Goal: Communication & Community: Participate in discussion

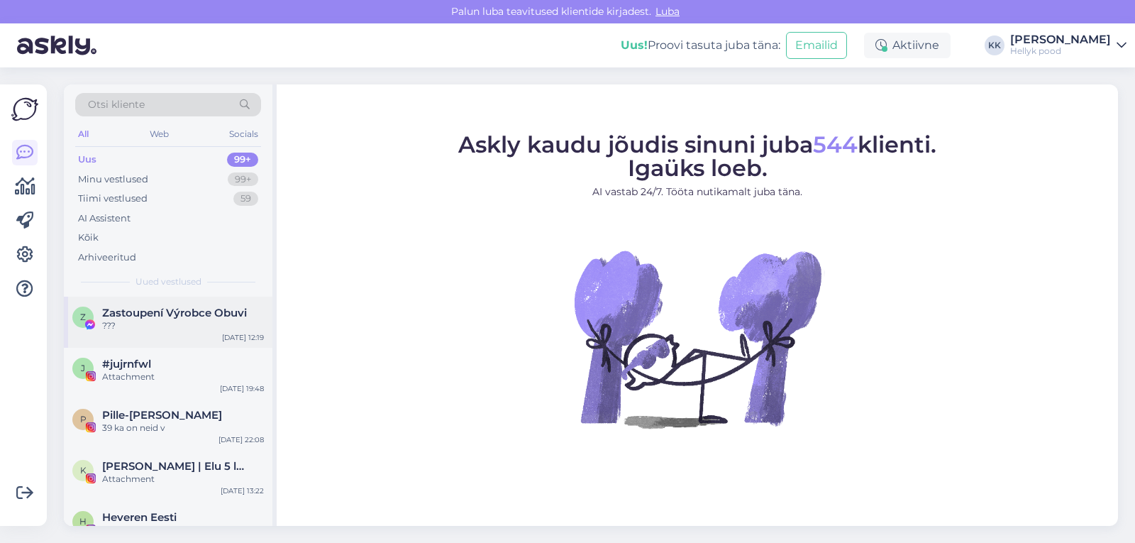
click at [165, 312] on span "Zastoupení Výrobce Obuvi" at bounding box center [174, 312] width 145 height 13
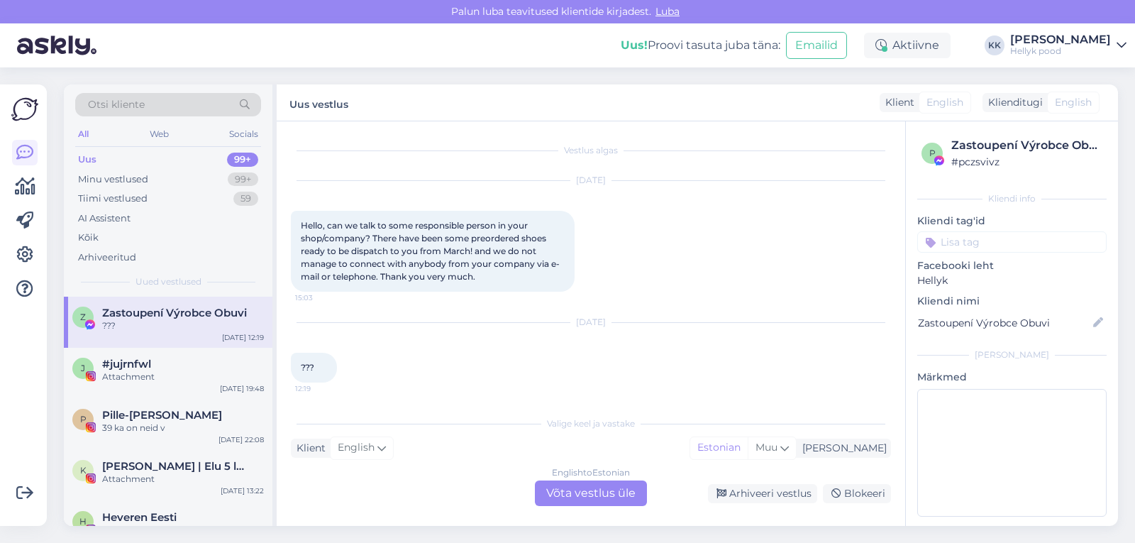
scroll to position [2, 0]
click at [130, 177] on div "Minu vestlused" at bounding box center [113, 179] width 70 height 14
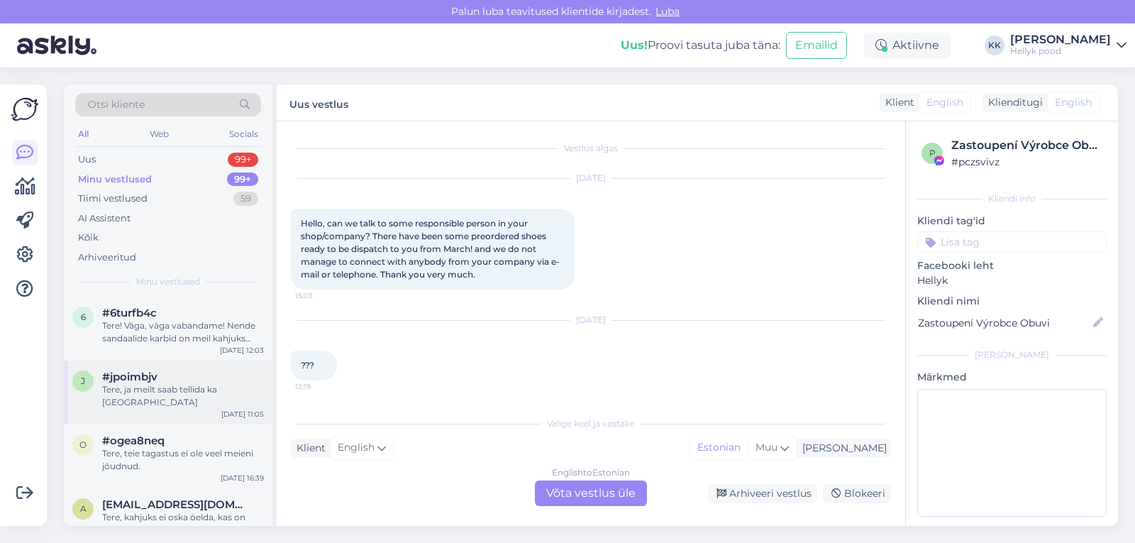
click at [174, 385] on div "Tere, ja meilt saab tellida ka [GEOGRAPHIC_DATA]" at bounding box center [183, 396] width 162 height 26
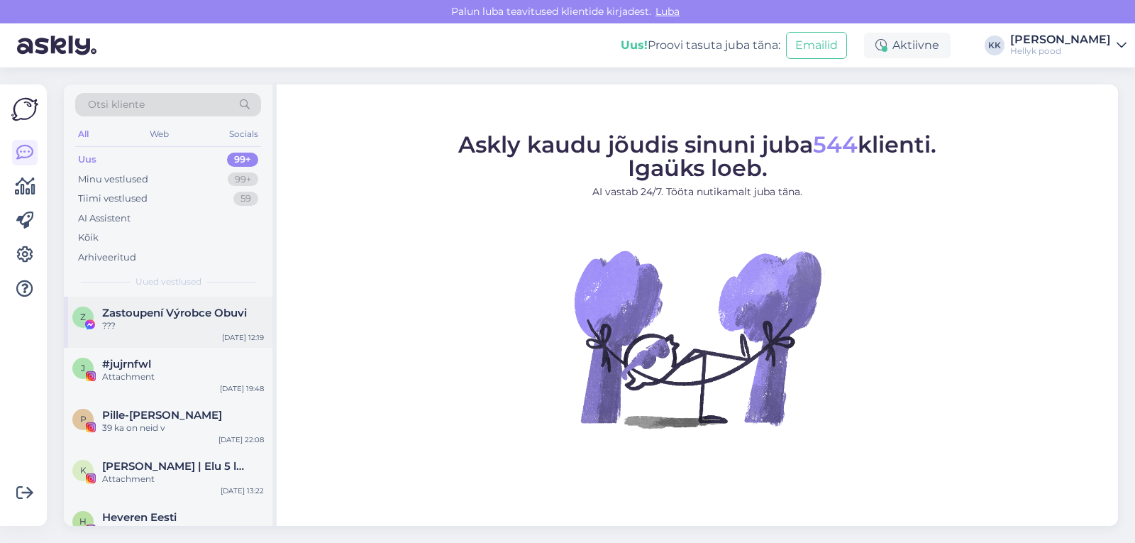
click at [163, 310] on span "Zastoupení Výrobce Obuvi" at bounding box center [174, 312] width 145 height 13
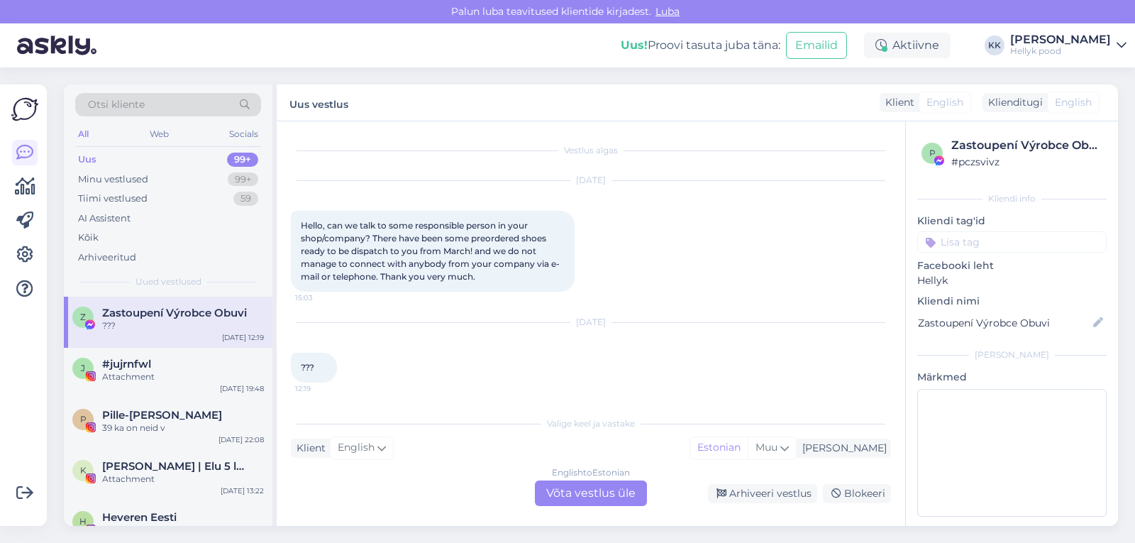
scroll to position [2, 0]
click at [137, 178] on div "Minu vestlused" at bounding box center [113, 179] width 70 height 14
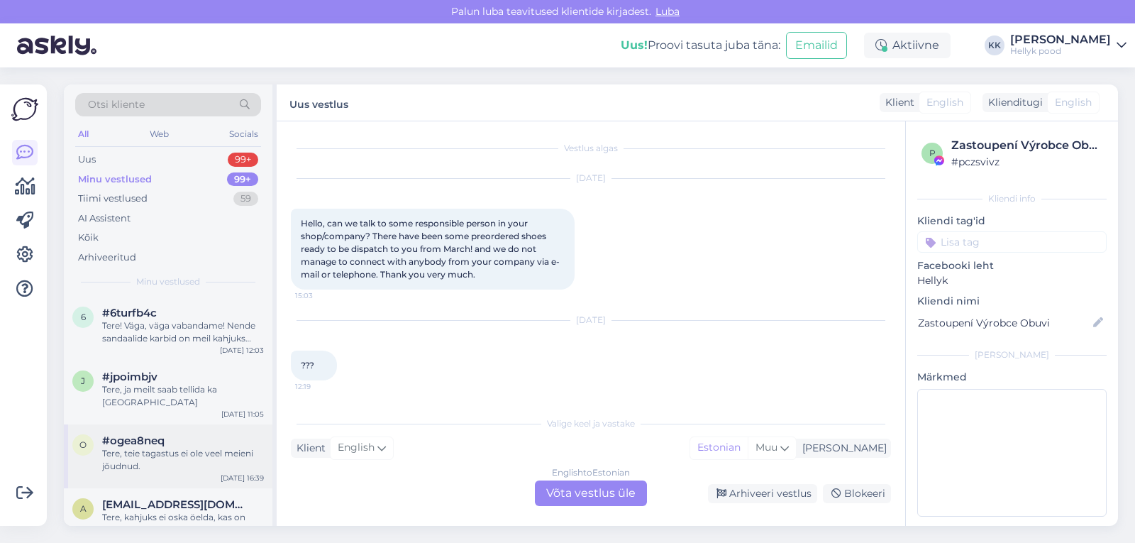
click at [172, 448] on div "Tere, teie tagastus ei ole veel meieni jõudnud." at bounding box center [183, 460] width 162 height 26
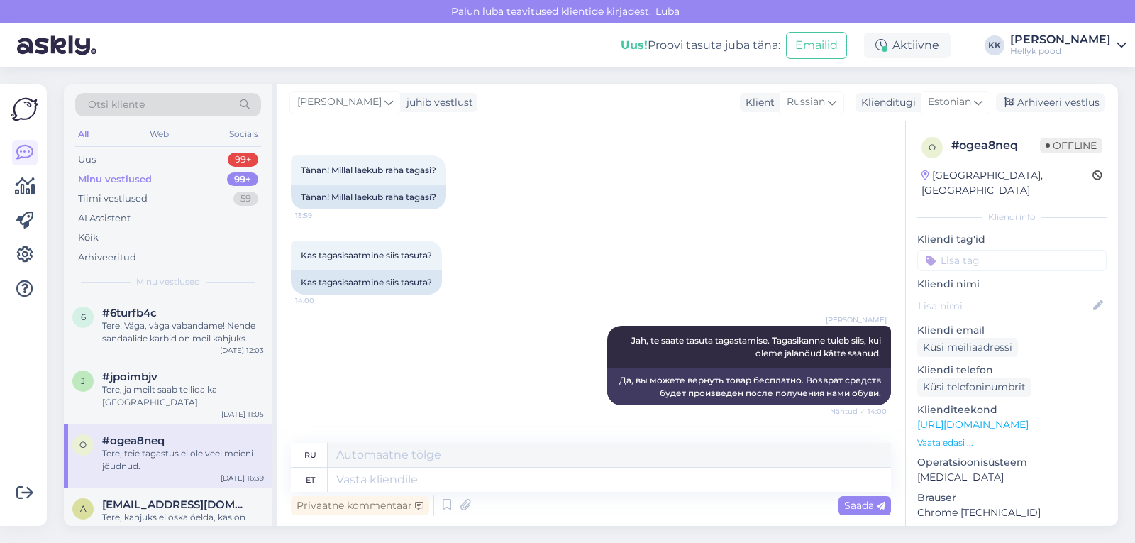
scroll to position [1710, 0]
